Goal: Information Seeking & Learning: Learn about a topic

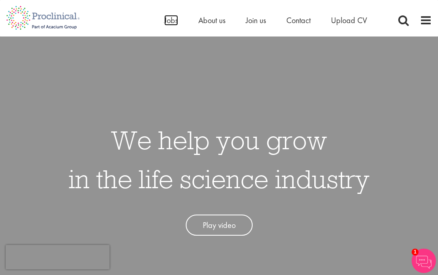
click at [166, 16] on span "Jobs" at bounding box center [171, 20] width 14 height 11
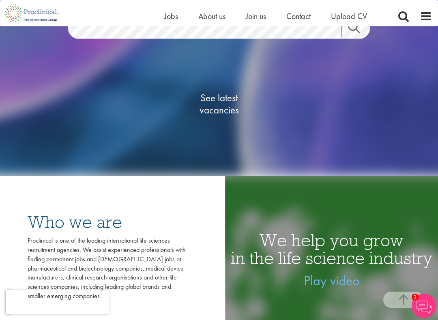
scroll to position [129, 0]
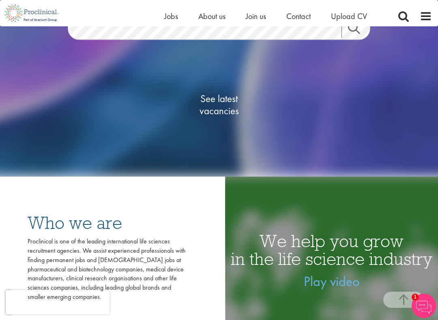
click at [221, 112] on span "See latest vacancies" at bounding box center [218, 104] width 81 height 24
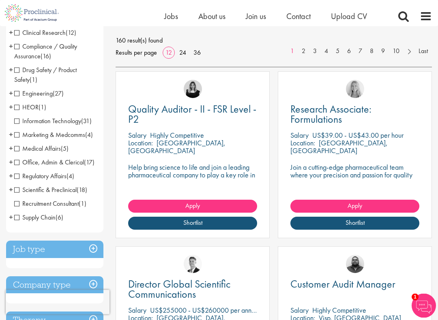
scroll to position [114, 0]
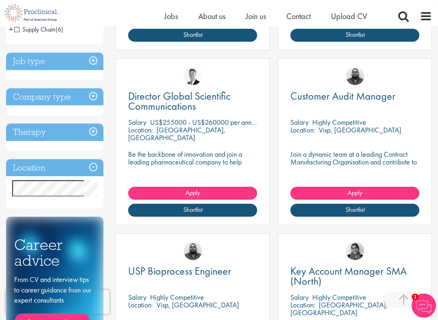
click at [89, 57] on h3 "Job type" at bounding box center [54, 61] width 97 height 17
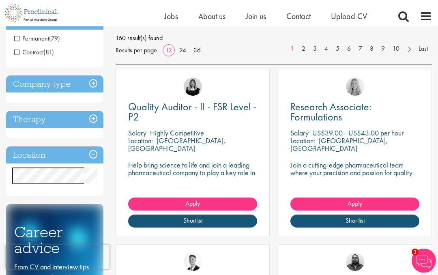
scroll to position [112, 0]
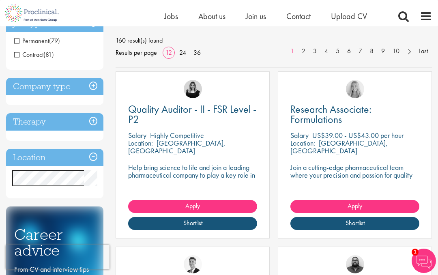
click at [96, 86] on h3 "Company type" at bounding box center [54, 86] width 97 height 17
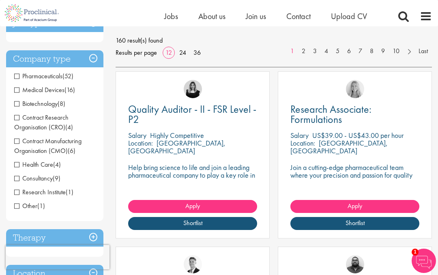
click at [96, 57] on h3 "Company type" at bounding box center [54, 58] width 97 height 17
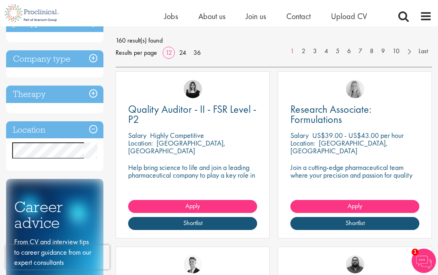
click at [95, 99] on h3 "Therapy" at bounding box center [54, 94] width 97 height 17
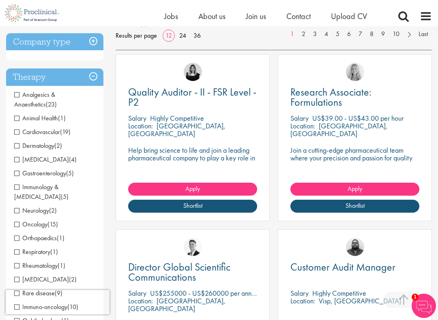
scroll to position [129, 0]
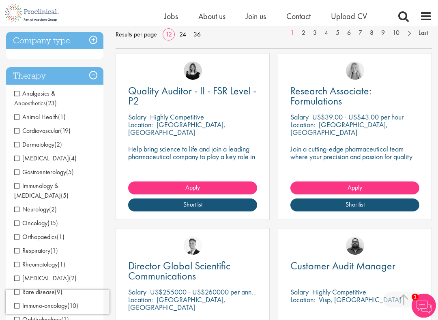
click at [94, 74] on h3 "Therapy" at bounding box center [54, 76] width 97 height 17
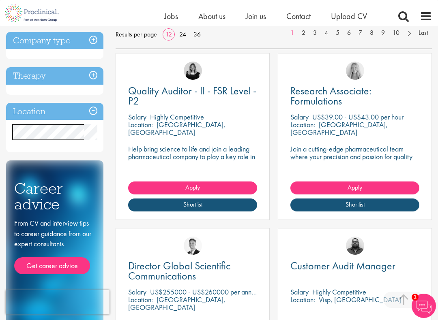
click at [95, 114] on h3 "Location" at bounding box center [54, 111] width 97 height 17
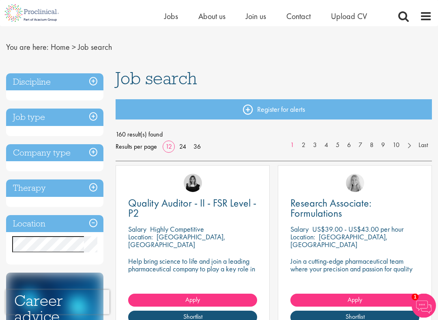
click at [95, 114] on h3 "Job type" at bounding box center [54, 117] width 97 height 17
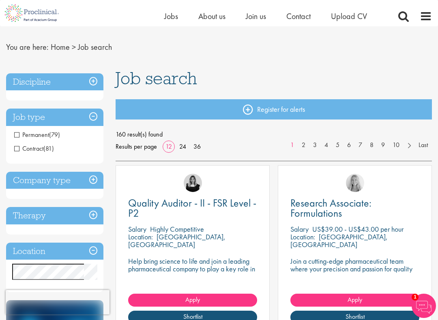
click at [97, 117] on h3 "Job type" at bounding box center [54, 117] width 97 height 17
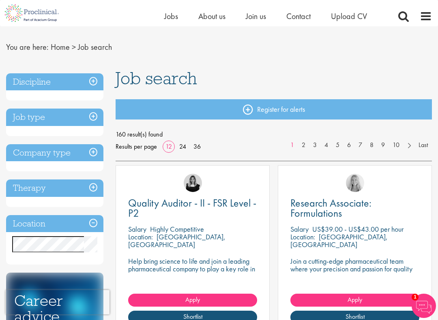
click at [96, 85] on h3 "Discipline" at bounding box center [54, 81] width 97 height 17
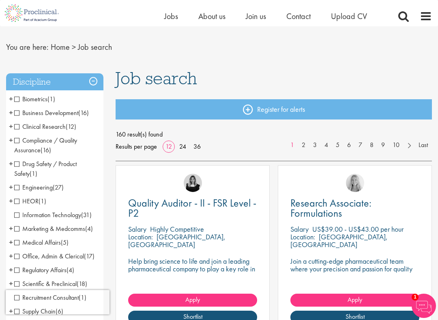
click at [19, 126] on span "Clinical Research" at bounding box center [39, 126] width 51 height 9
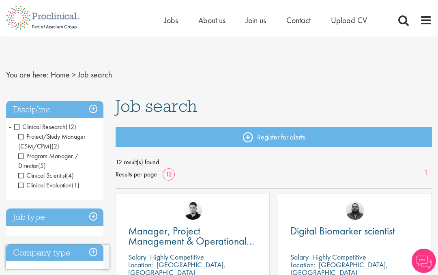
click at [94, 110] on h3 "Discipline" at bounding box center [54, 109] width 97 height 17
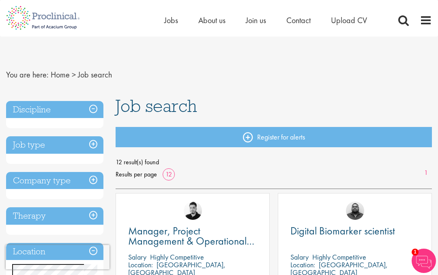
click at [97, 107] on h3 "Discipline" at bounding box center [54, 109] width 97 height 17
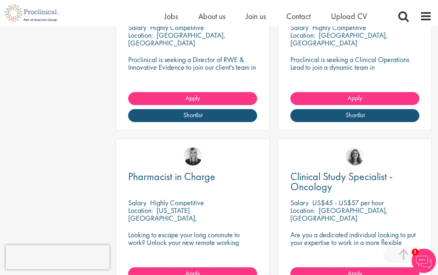
scroll to position [911, 0]
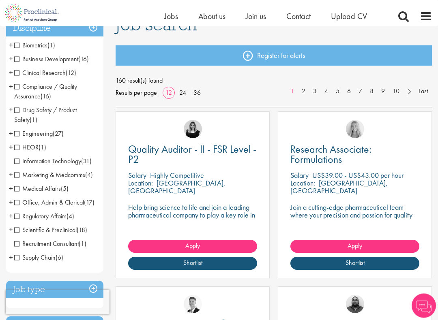
scroll to position [71, 0]
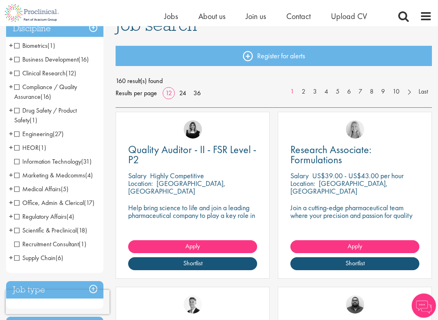
click at [59, 193] on span "Medical Affairs" at bounding box center [37, 189] width 47 height 9
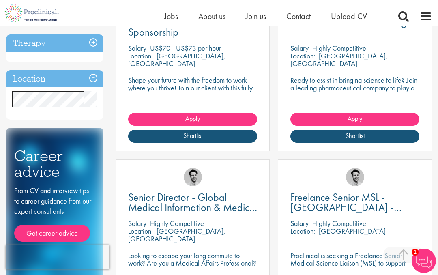
scroll to position [192, 0]
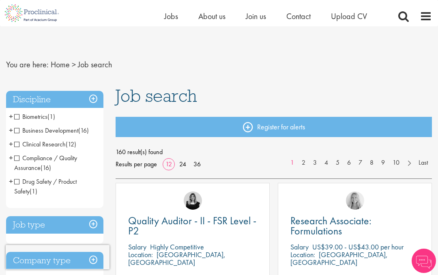
scroll to position [94, 0]
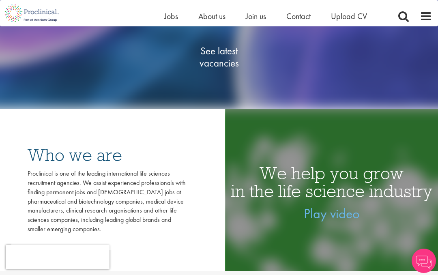
scroll to position [152, 0]
